Goal: Obtain resource: Obtain resource

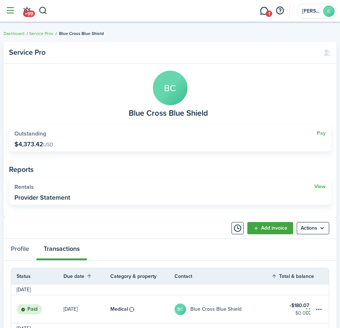
click at [8, 12] on button "button" at bounding box center [10, 11] width 14 height 14
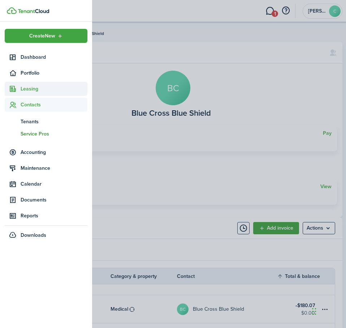
click at [23, 89] on span "Leasing" at bounding box center [54, 89] width 67 height 8
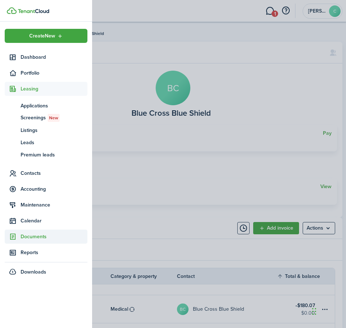
click at [31, 241] on span "Documents" at bounding box center [46, 237] width 83 height 14
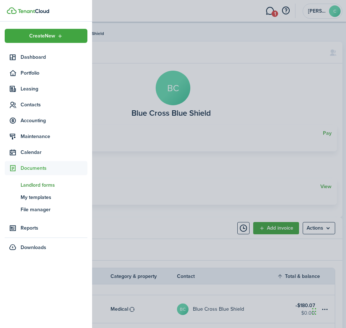
click at [37, 185] on span "Landlord forms" at bounding box center [54, 186] width 67 height 8
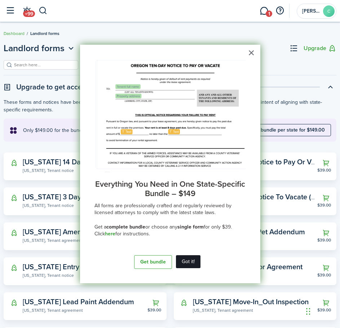
click at [188, 261] on button "Got it!" at bounding box center [188, 261] width 25 height 13
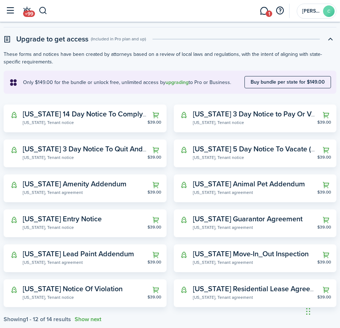
scroll to position [37, 0]
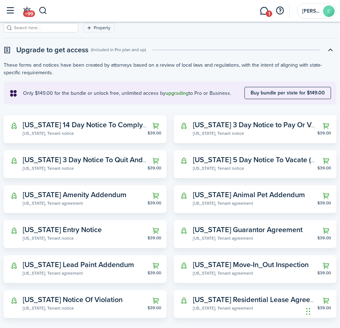
click at [174, 94] on button "upgrading" at bounding box center [177, 94] width 23 height 6
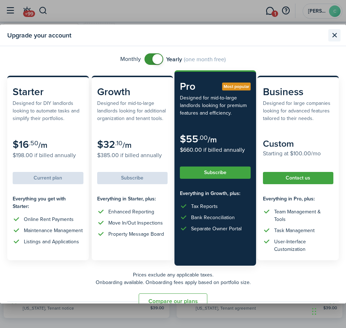
click at [333, 35] on button "Close modal" at bounding box center [334, 35] width 12 height 12
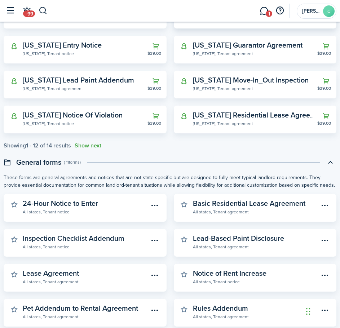
scroll to position [326, 0]
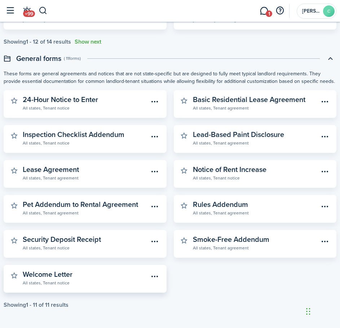
click at [76, 272] on link "Welcome Letter All states, Tenant notice" at bounding box center [86, 279] width 126 height 16
click at [151, 276] on menu-btn-icon "Open menu" at bounding box center [155, 277] width 12 height 12
click at [130, 301] on button "Preview" at bounding box center [129, 305] width 63 height 12
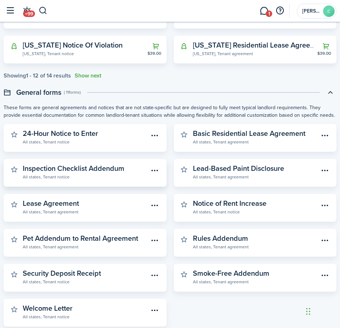
scroll to position [326, 0]
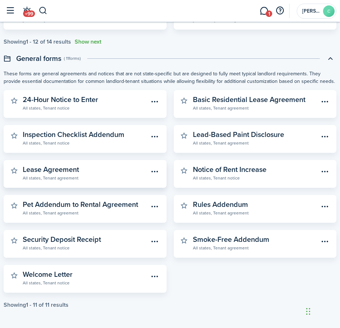
click at [67, 173] on widget-stats-description "Lease Agreement" at bounding box center [51, 169] width 56 height 11
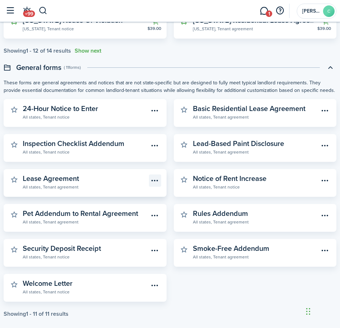
scroll to position [326, 0]
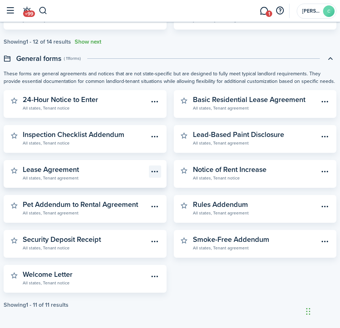
click at [154, 169] on menu-btn-icon "Open menu" at bounding box center [155, 172] width 12 height 12
click at [132, 198] on button "Preview" at bounding box center [129, 200] width 63 height 12
